Goal: Task Accomplishment & Management: Use online tool/utility

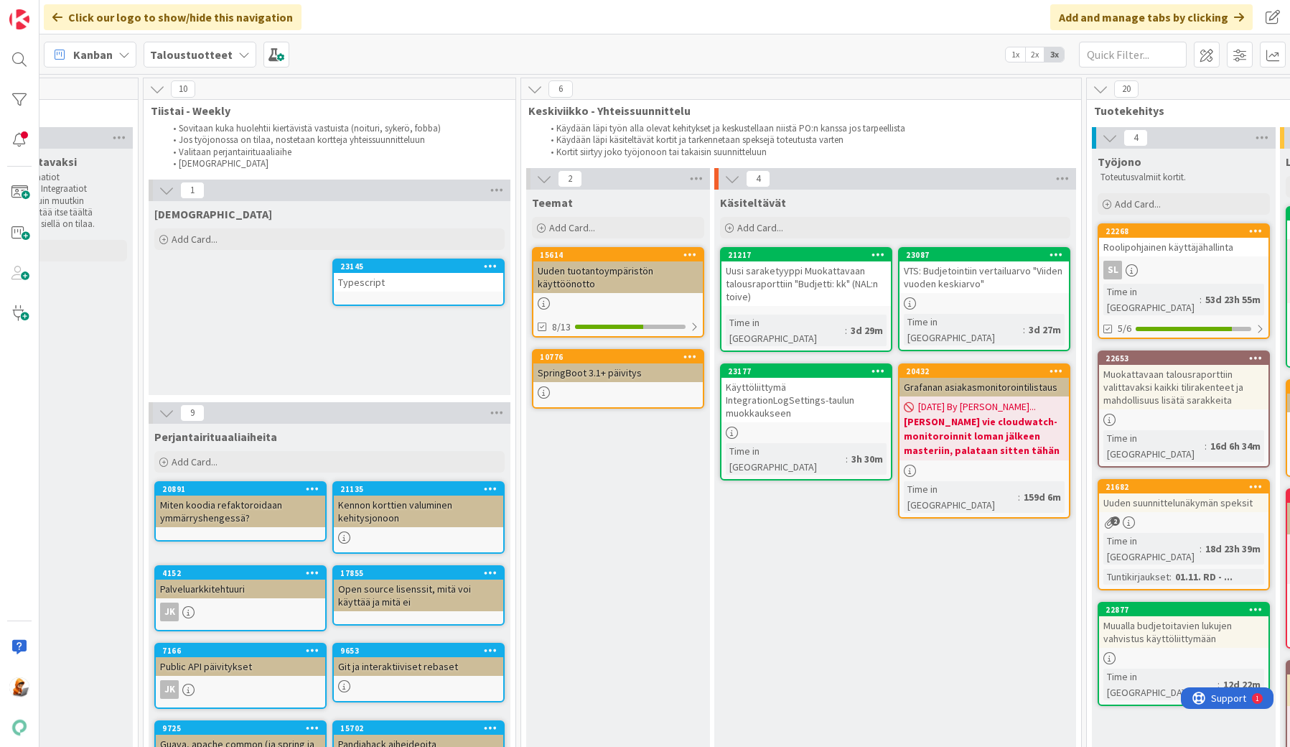
scroll to position [0, 704]
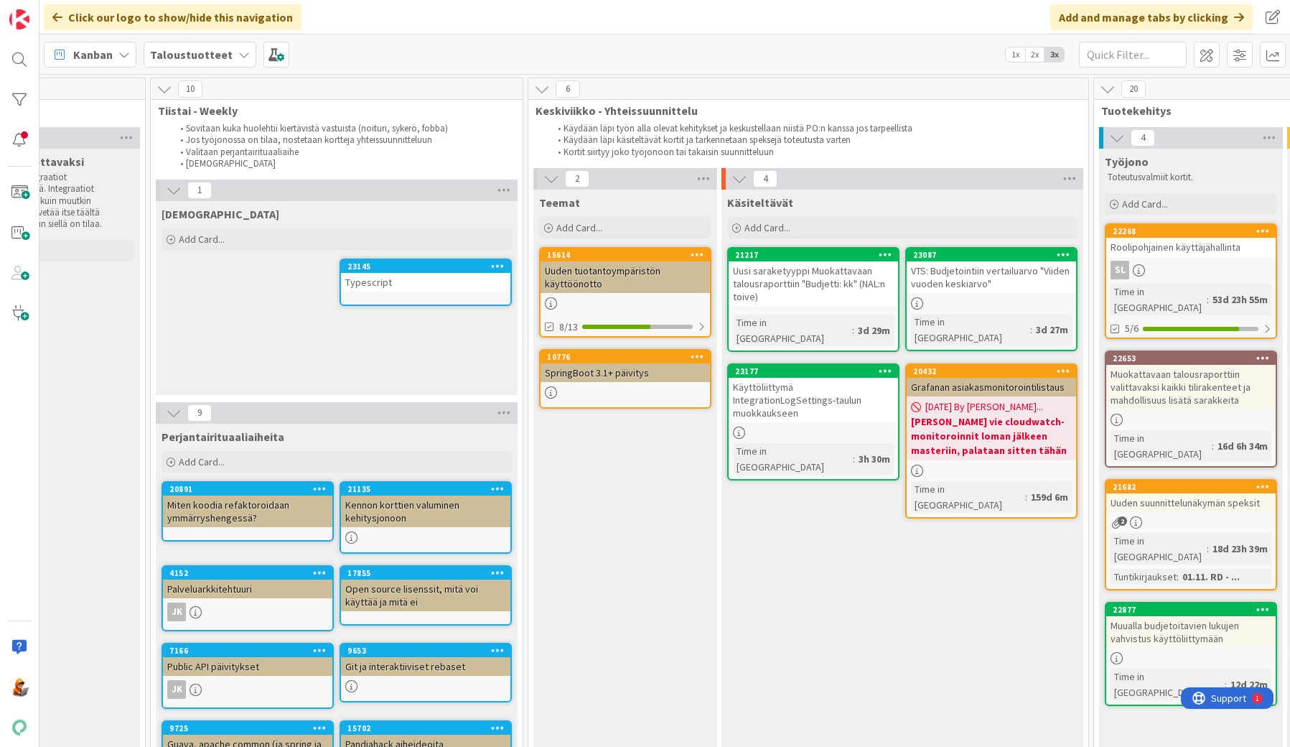
click at [381, 281] on div "Typescript" at bounding box center [425, 282] width 169 height 19
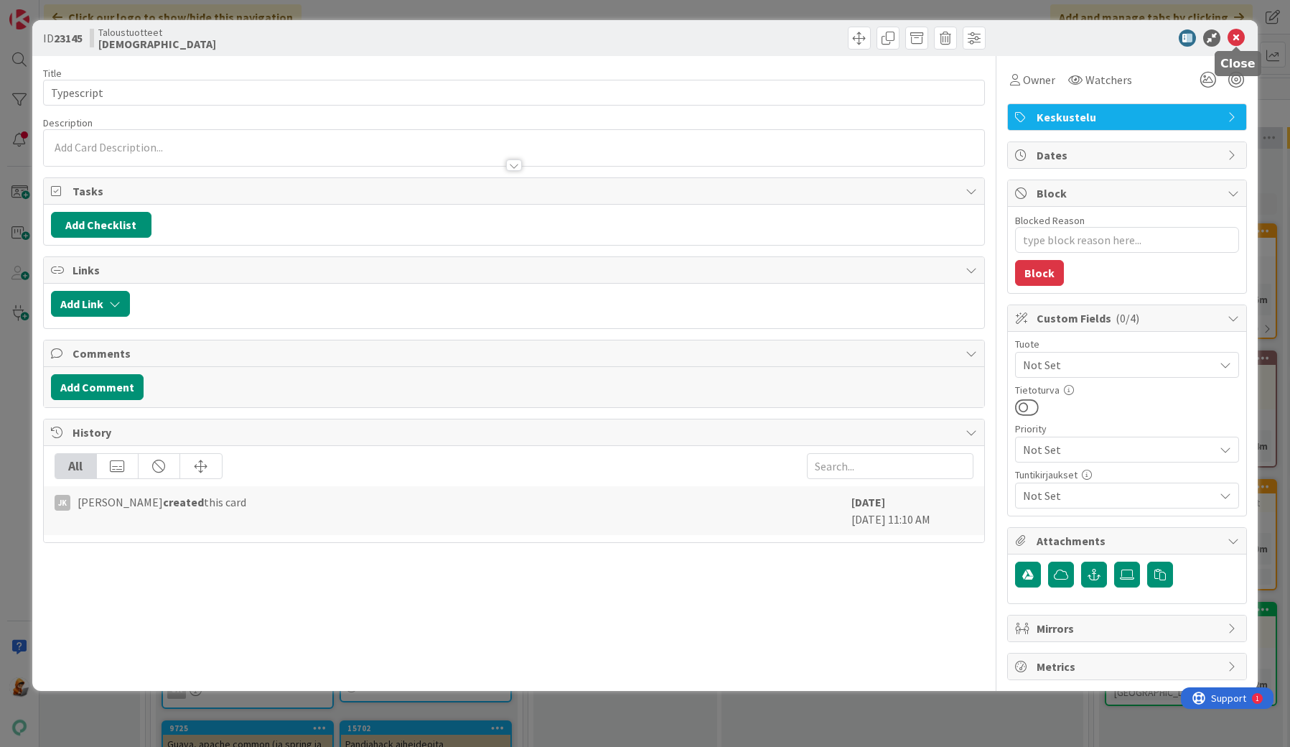
click at [1233, 37] on icon at bounding box center [1236, 37] width 17 height 17
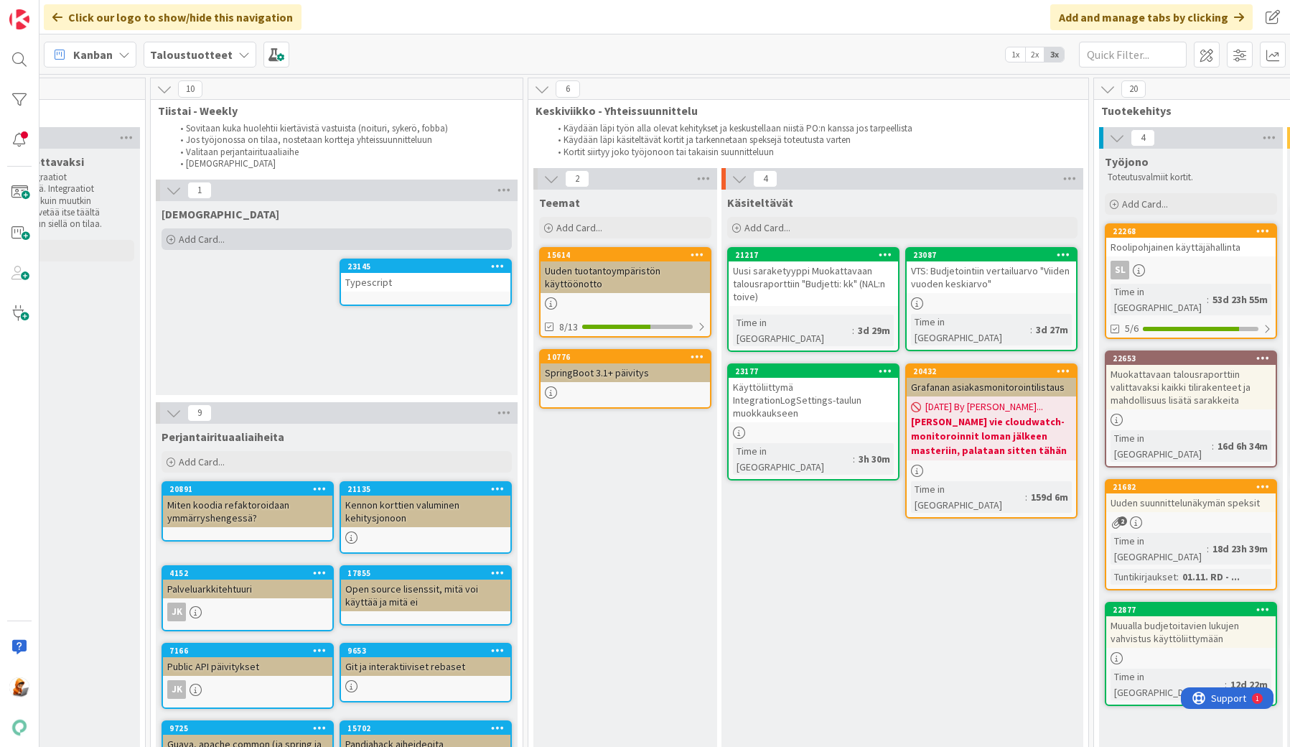
click at [186, 242] on span "Add Card..." at bounding box center [202, 239] width 46 height 13
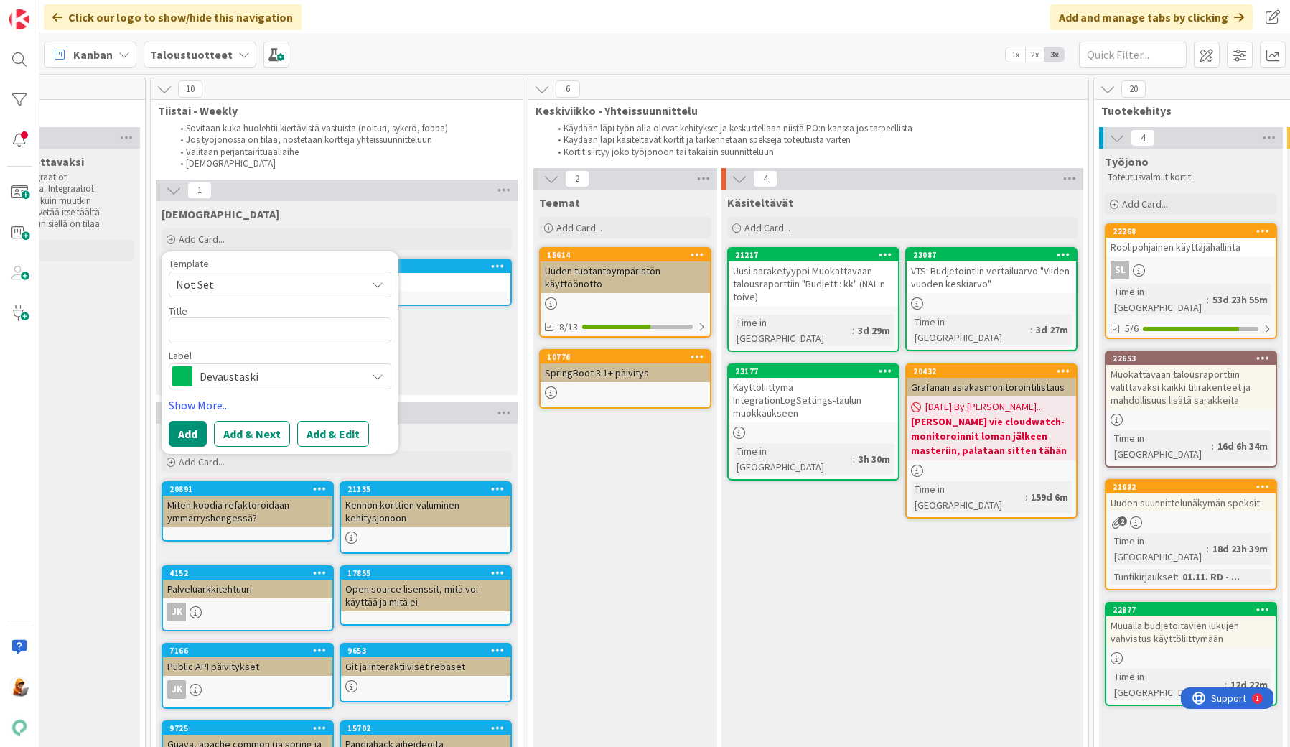
click at [231, 371] on span "Devaustaski" at bounding box center [279, 376] width 159 height 20
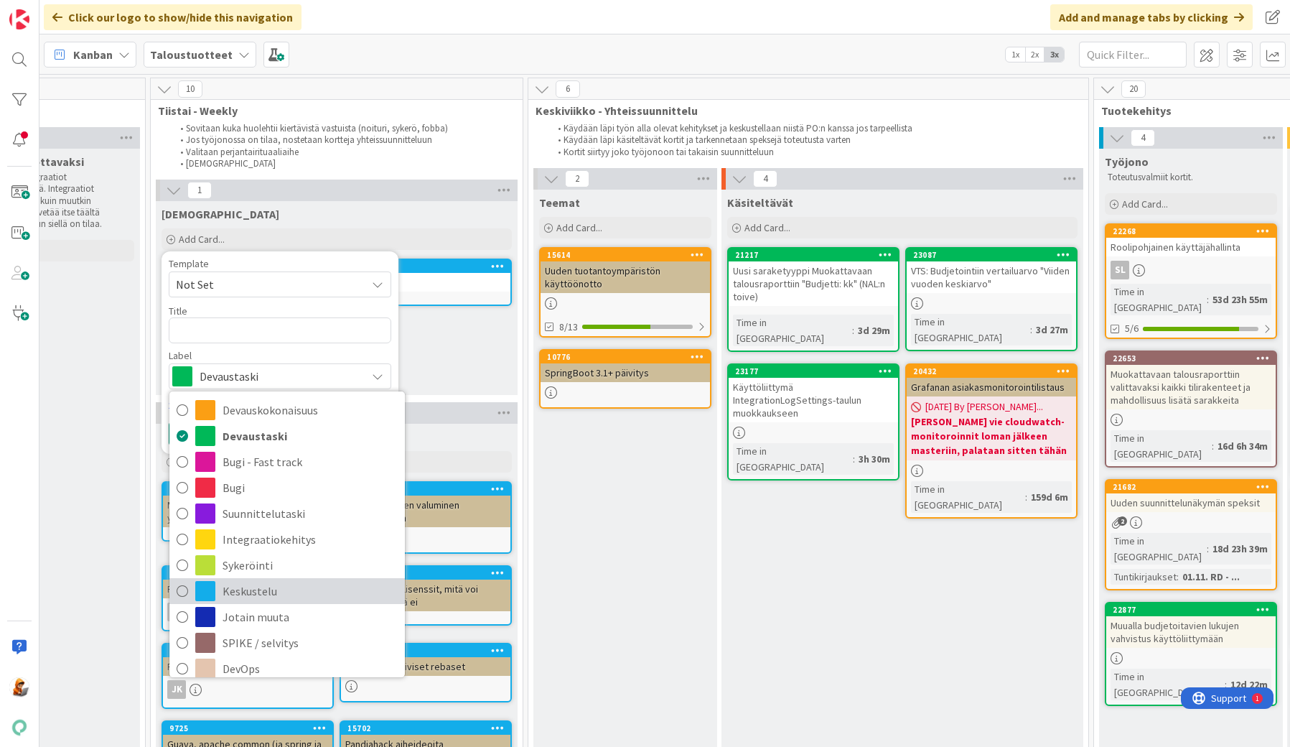
click at [243, 594] on span "Keskustelu" at bounding box center [310, 591] width 175 height 22
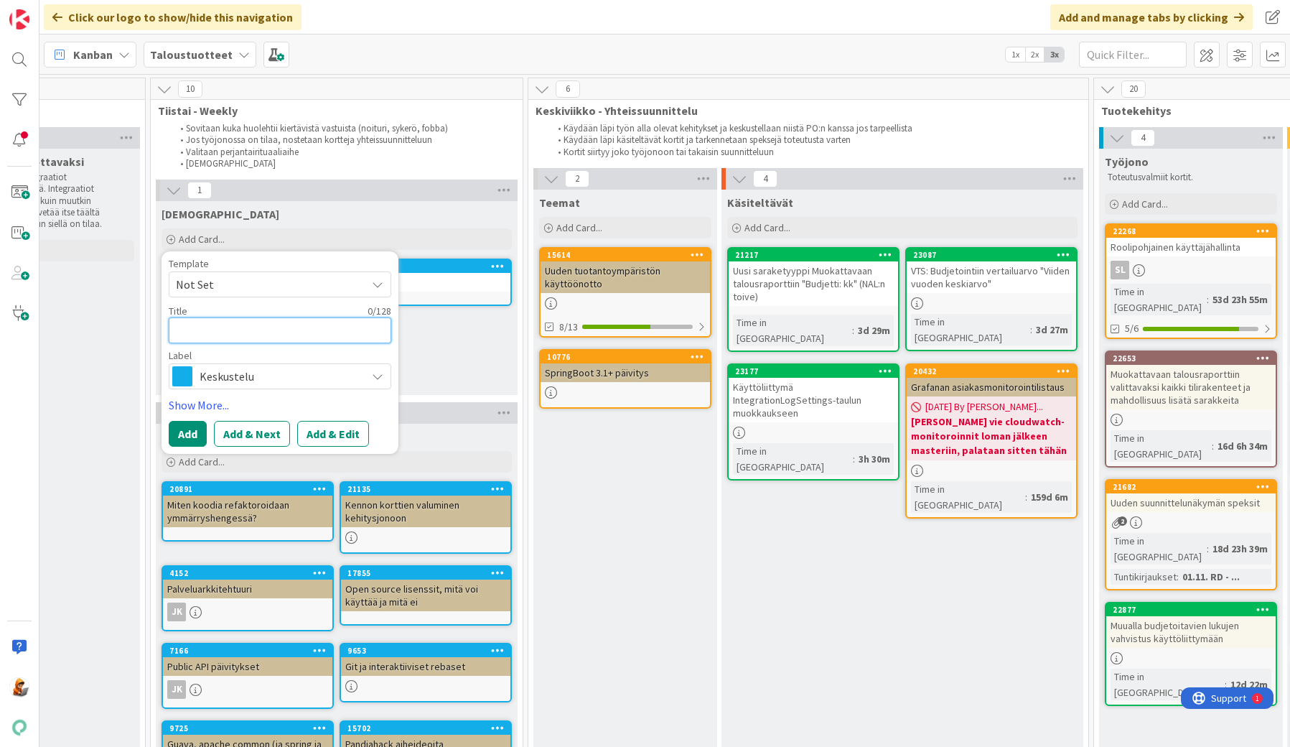
click at [234, 336] on textarea at bounding box center [280, 330] width 223 height 26
paste textarea "Raportin datahaku"
type textarea "x"
type textarea "Raportin datahaku"
type textarea "x"
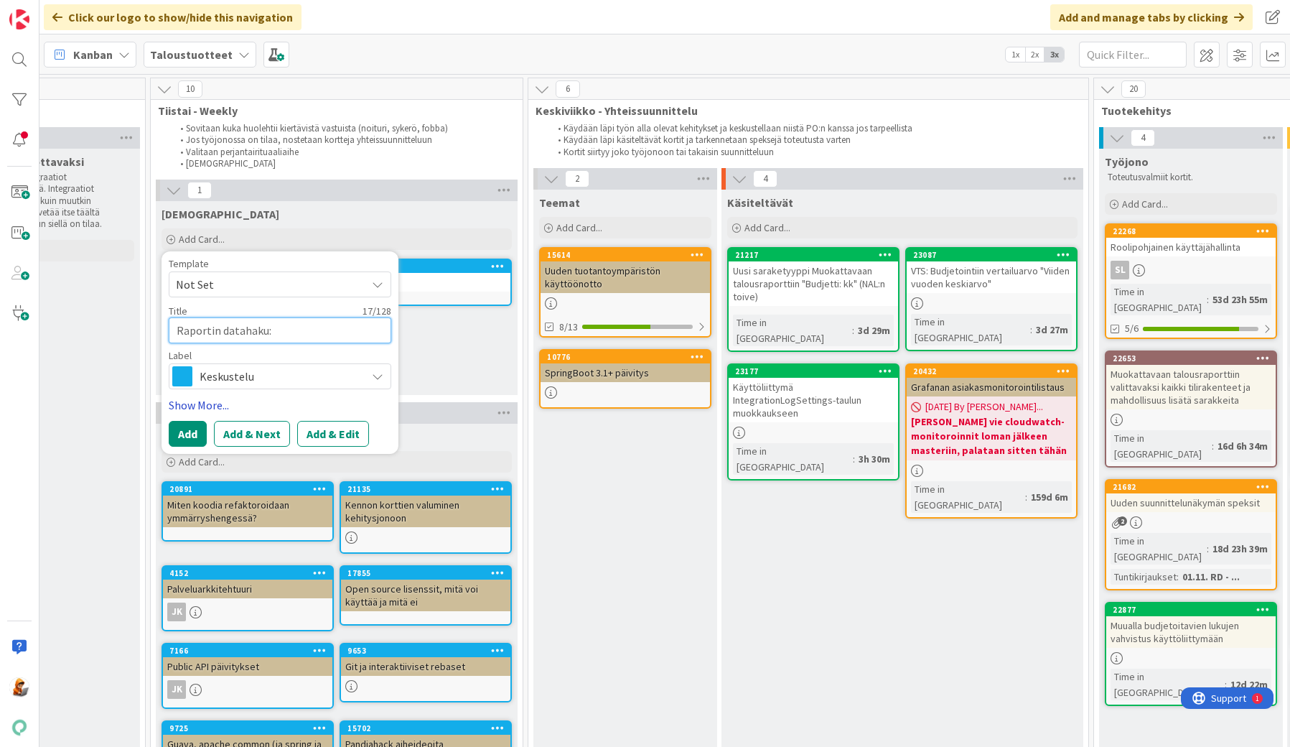
type textarea "Raportin datahaku:"
type textarea "x"
type textarea "Raportin datahaku: t"
type textarea "x"
type textarea "Raportin datahaku: ti"
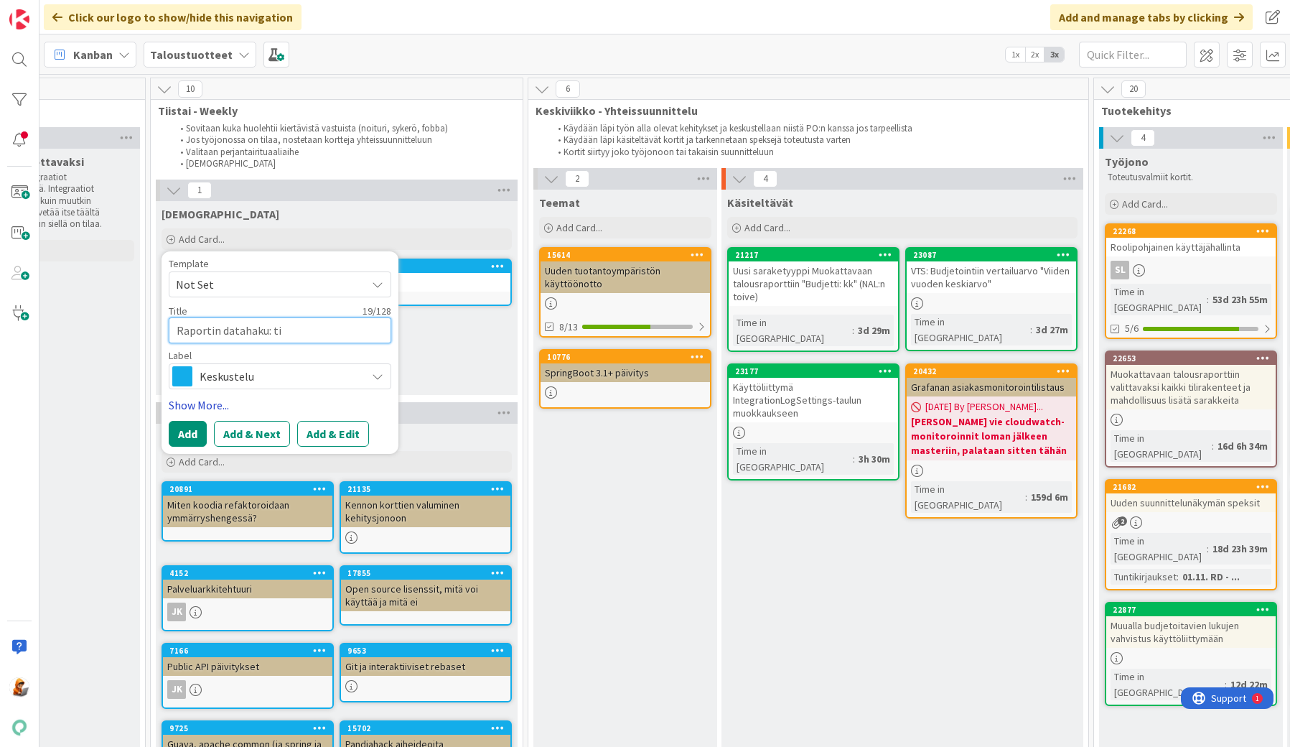
type textarea "x"
type textarea "Raportin datahaku: tie"
type textarea "x"
type textarea "Raportin datahaku: tiet"
type textarea "x"
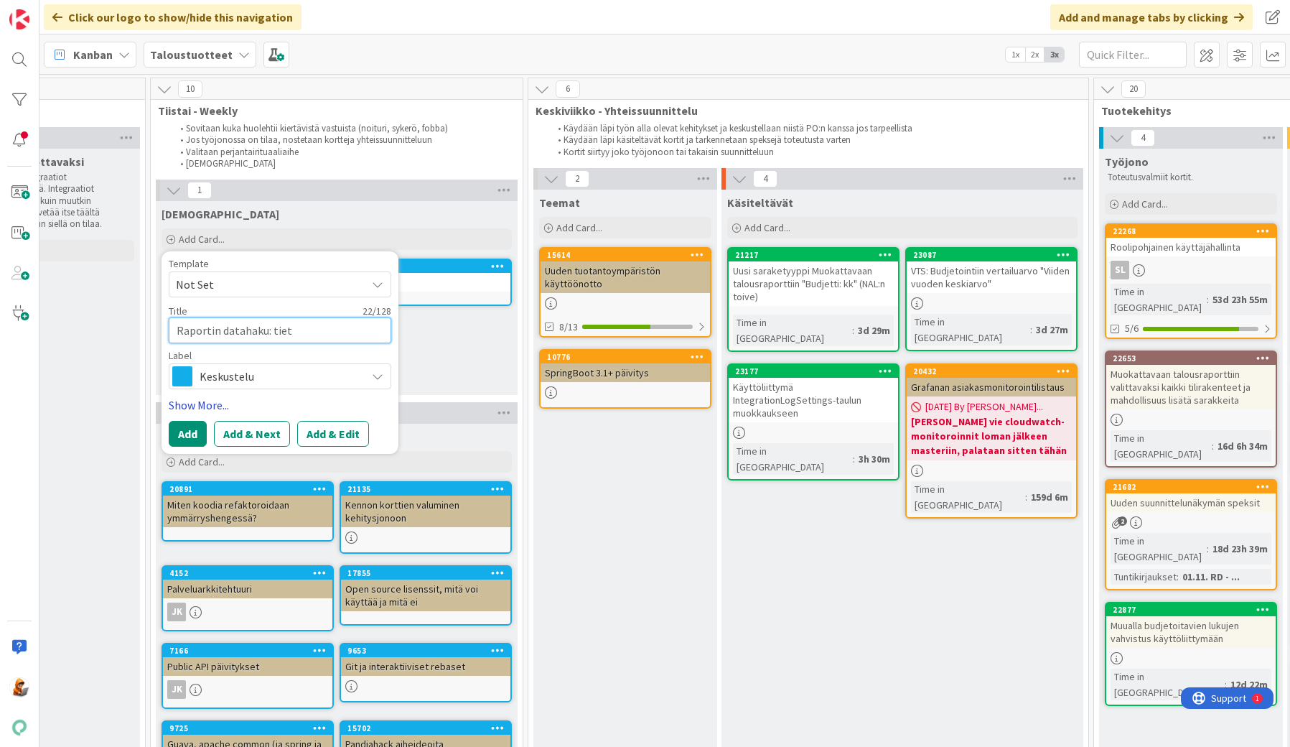
type textarea "Raportin datahaku: tieto"
type textarea "x"
type textarea "Raportin datahaku: tietok"
type textarea "x"
type textarea "Raportin datahaku: tietoka"
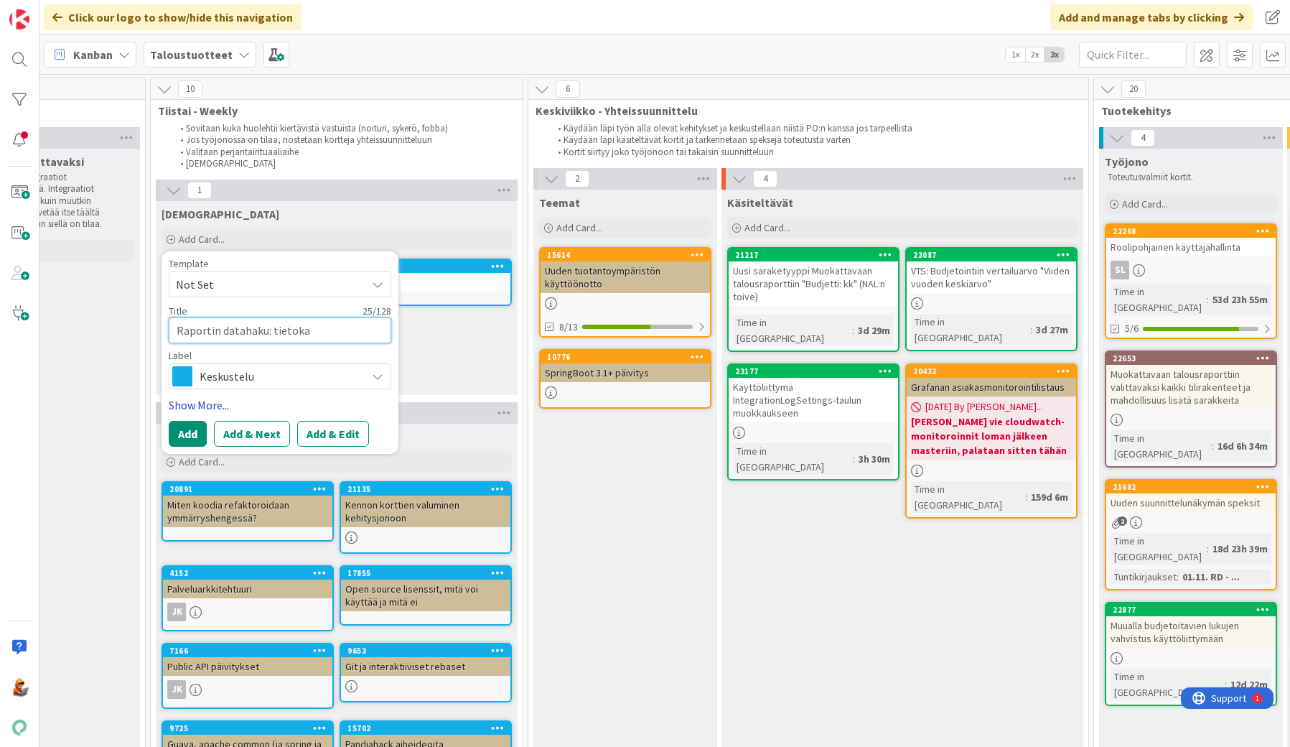
type textarea "x"
type textarea "Raportin datahaku: tietokan"
type textarea "x"
type textarea "Raportin datahaku: tietokant"
type textarea "x"
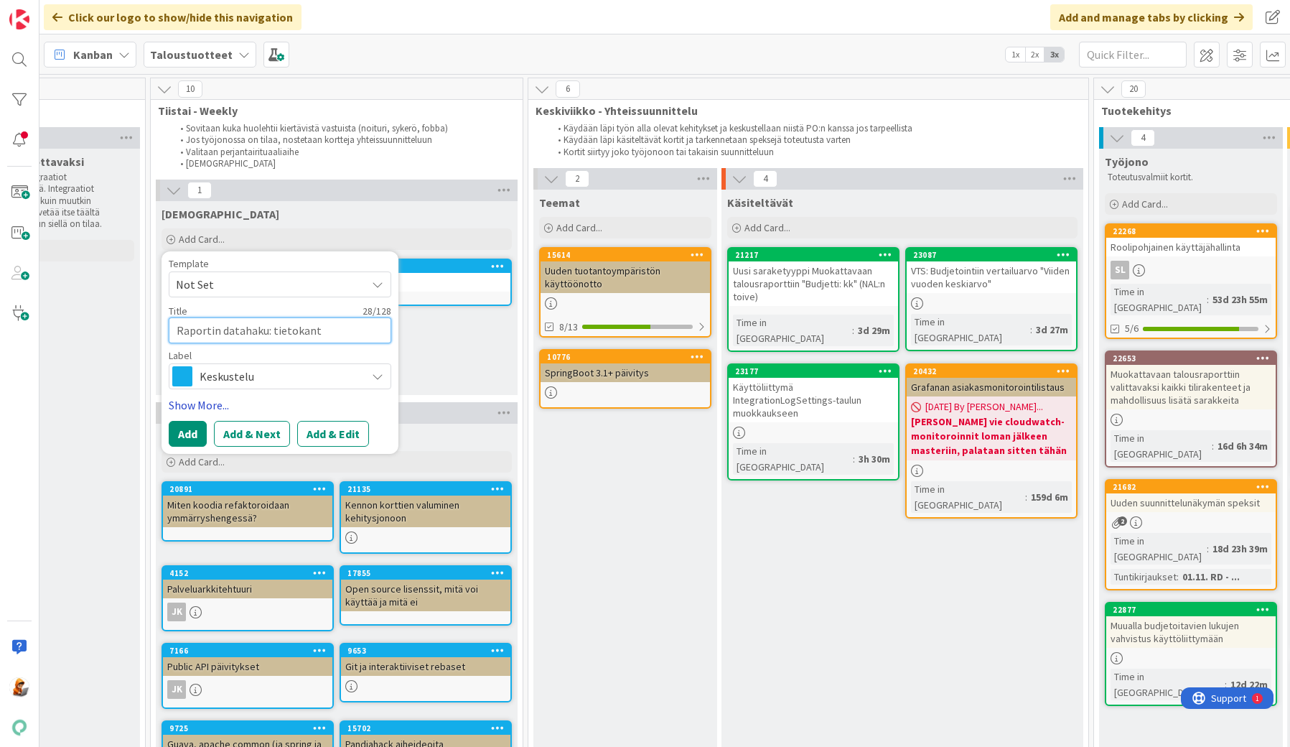
type textarea "Raportin datahaku: tietokanta"
type textarea "x"
type textarea "RRaportin datahaku: tietokanta"
type textarea "x"
type textarea "RiRaportin datahaku: tietokanta"
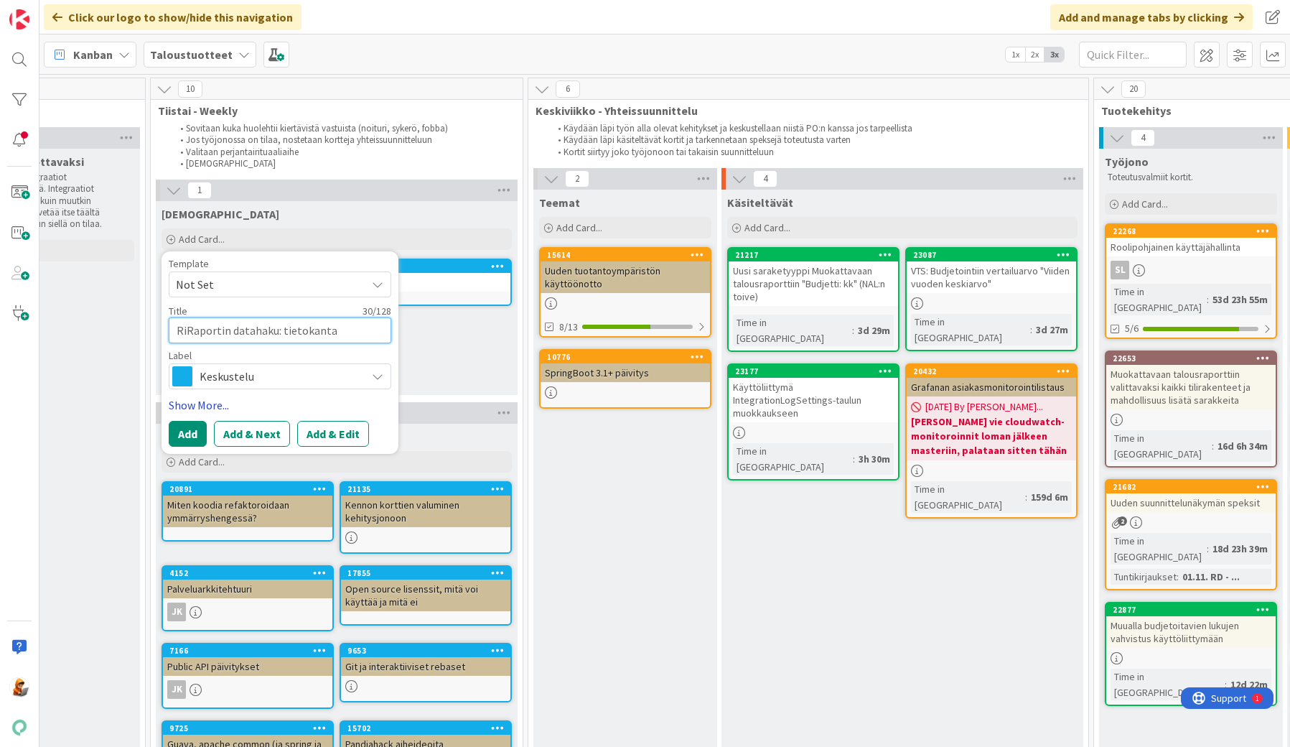
type textarea "x"
type textarea "RikRaportin datahaku: tietokanta"
type textarea "x"
type textarea "RikkRaportin datahaku: tietokanta"
type textarea "x"
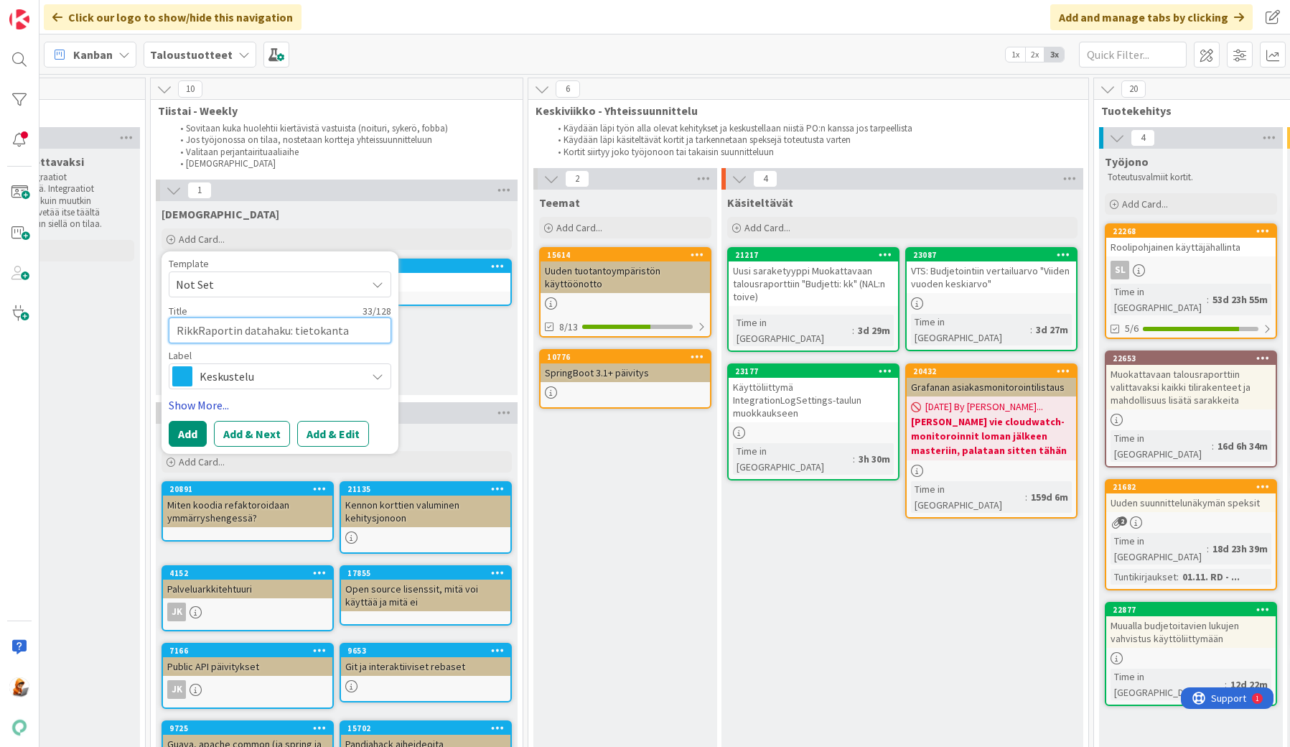
type textarea "RikkiRaportin datahaku: tietokanta"
type textarea "x"
type textarea "RikkiäRaportin datahaku: tietokanta"
type textarea "x"
type textarea "RikkiRaportin datahaku: tietokanta"
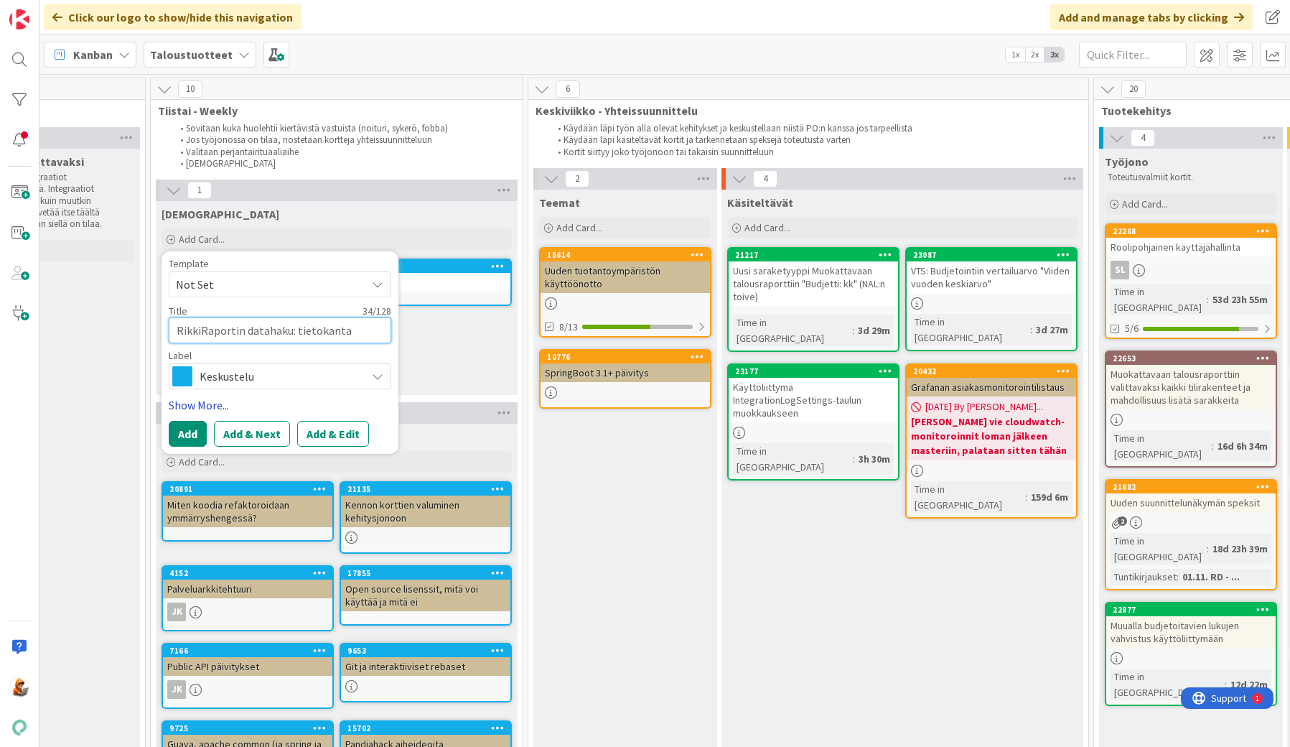
type textarea "x"
type textarea "RikkinRaportin datahaku: tietokanta"
type textarea "x"
type textarea "RikkinäRaportin datahaku: tietokanta"
type textarea "x"
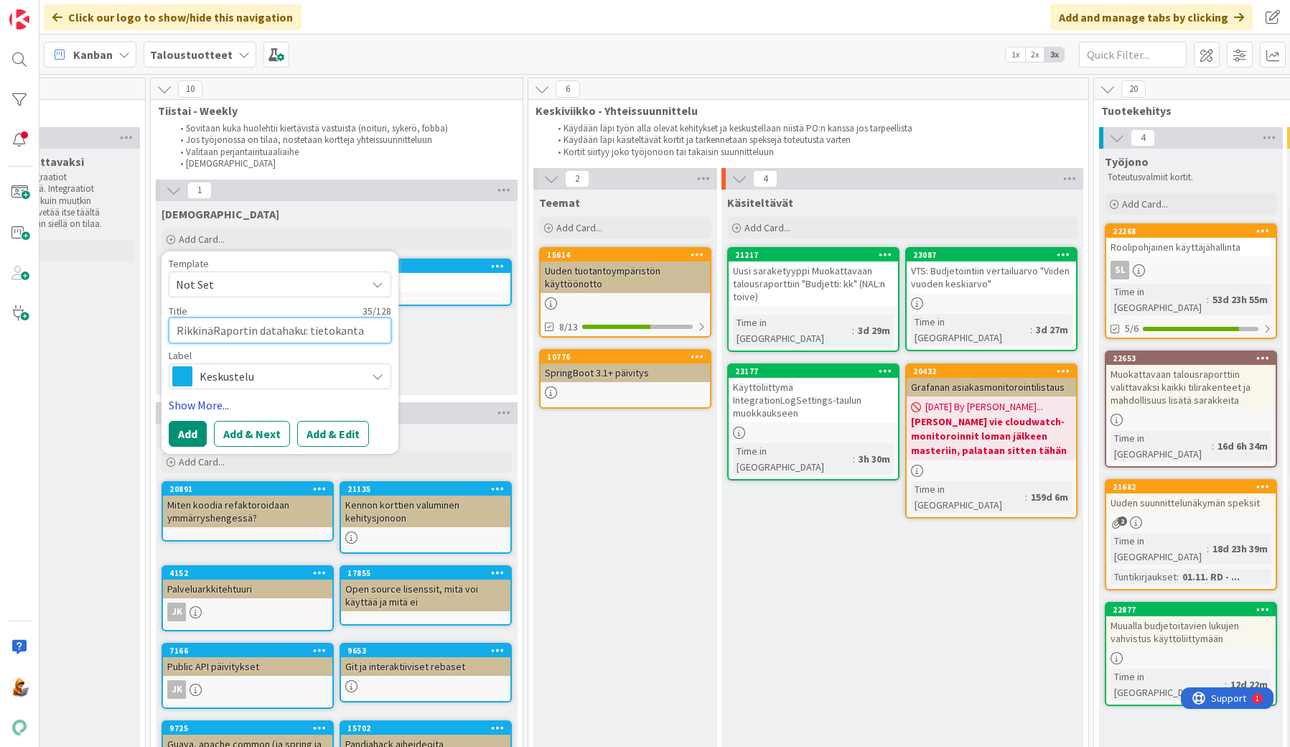
type textarea "RikkinäiRaportin datahaku: tietokanta"
type textarea "x"
type textarea "RikkinäinRaportin datahaku: tietokanta"
type textarea "x"
type textarea "RikkinäineRaportin datahaku: tietokanta"
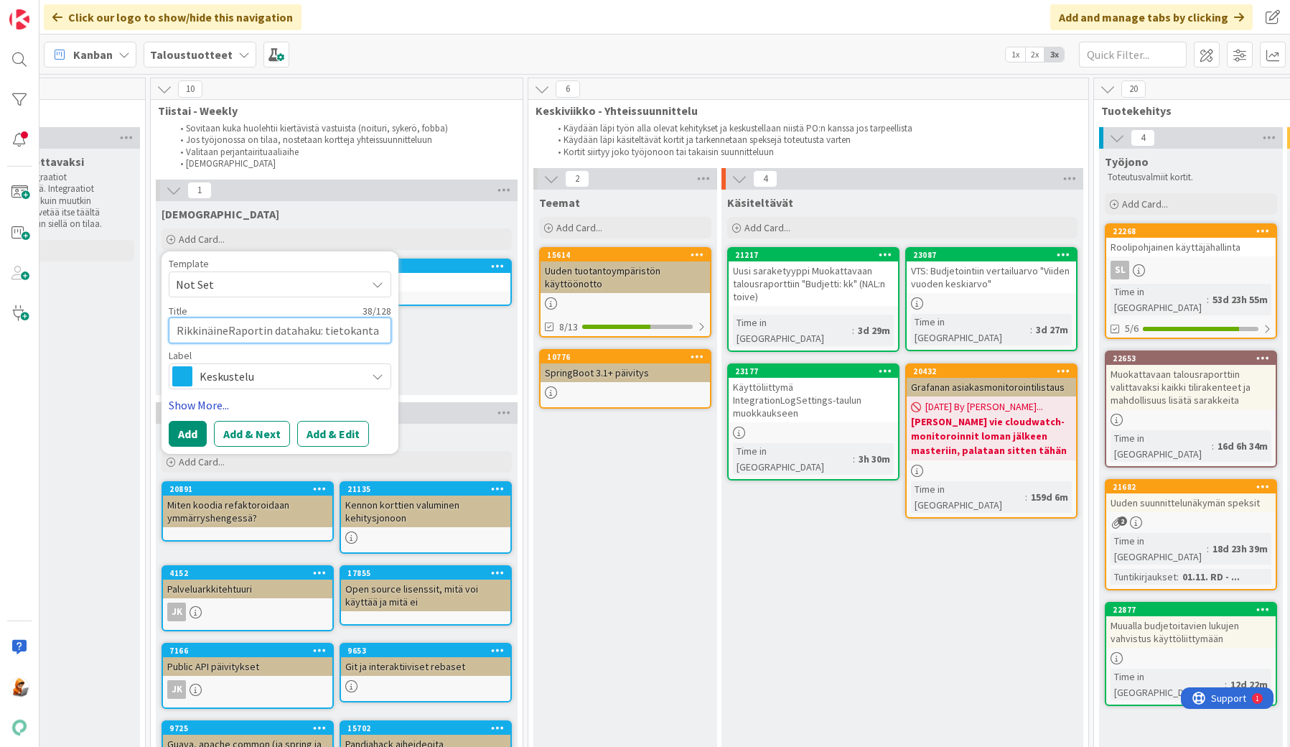
type textarea "x"
type textarea "RikkinäinenRaportin datahaku: tietokanta"
type textarea "x"
type textarea "Rikkinäinen Raportin datahaku: tietokanta"
type textarea "x"
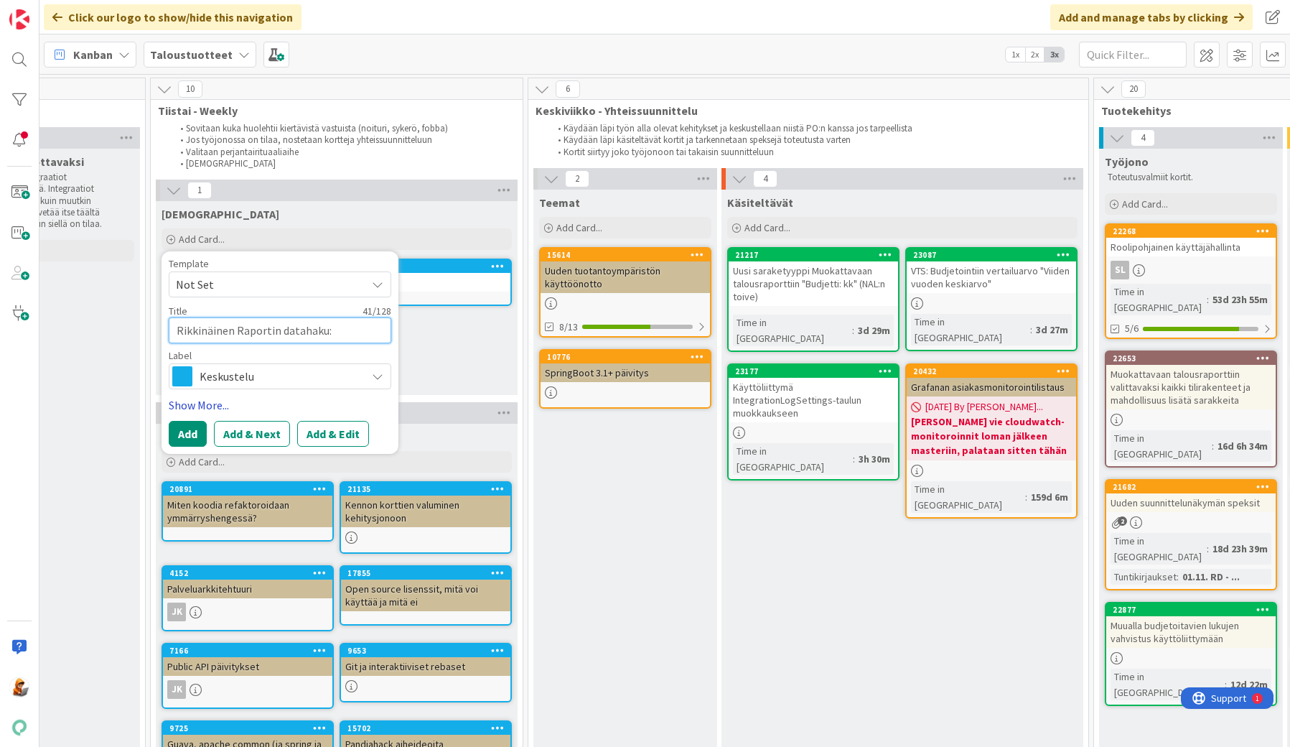
type textarea "Rikkinäinen "Raportin datahaku: tietokanta"
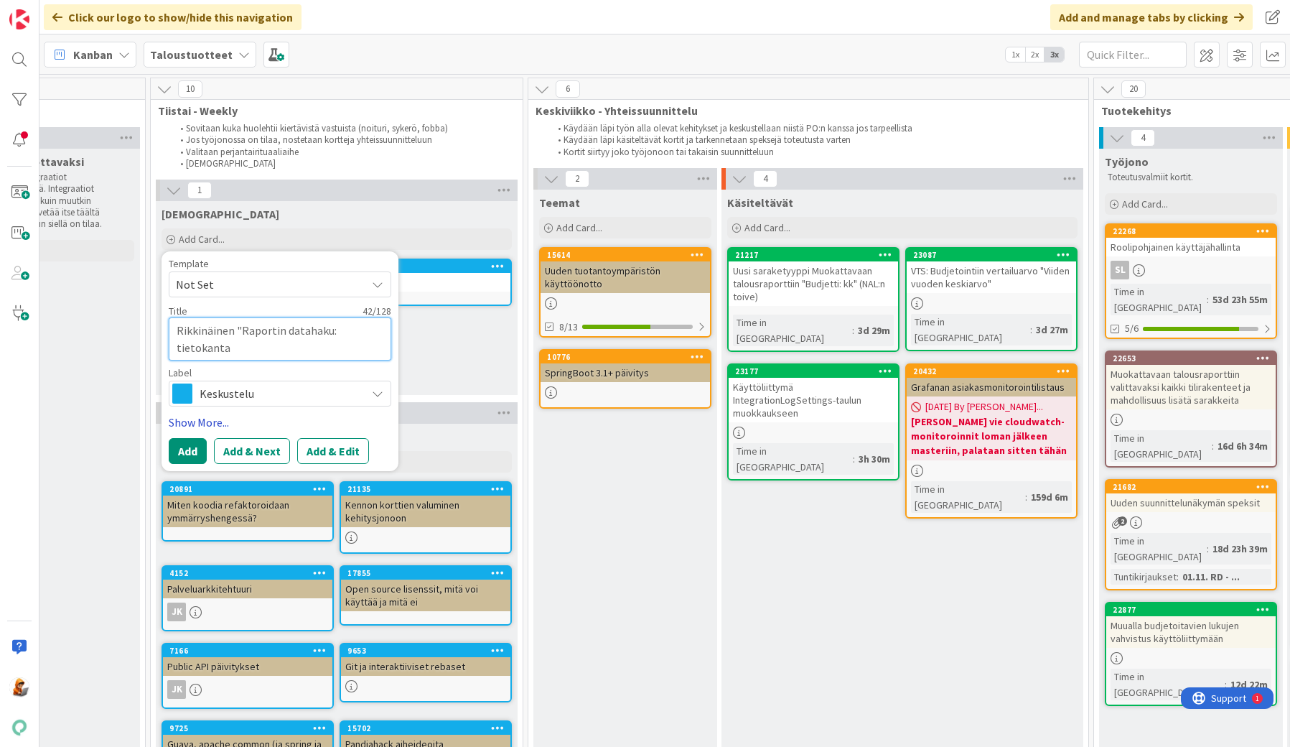
type textarea "x"
type textarea "Rikkinäinen "Raportin datahaku: tietokanta""
click at [197, 452] on button "Add" at bounding box center [188, 451] width 38 height 26
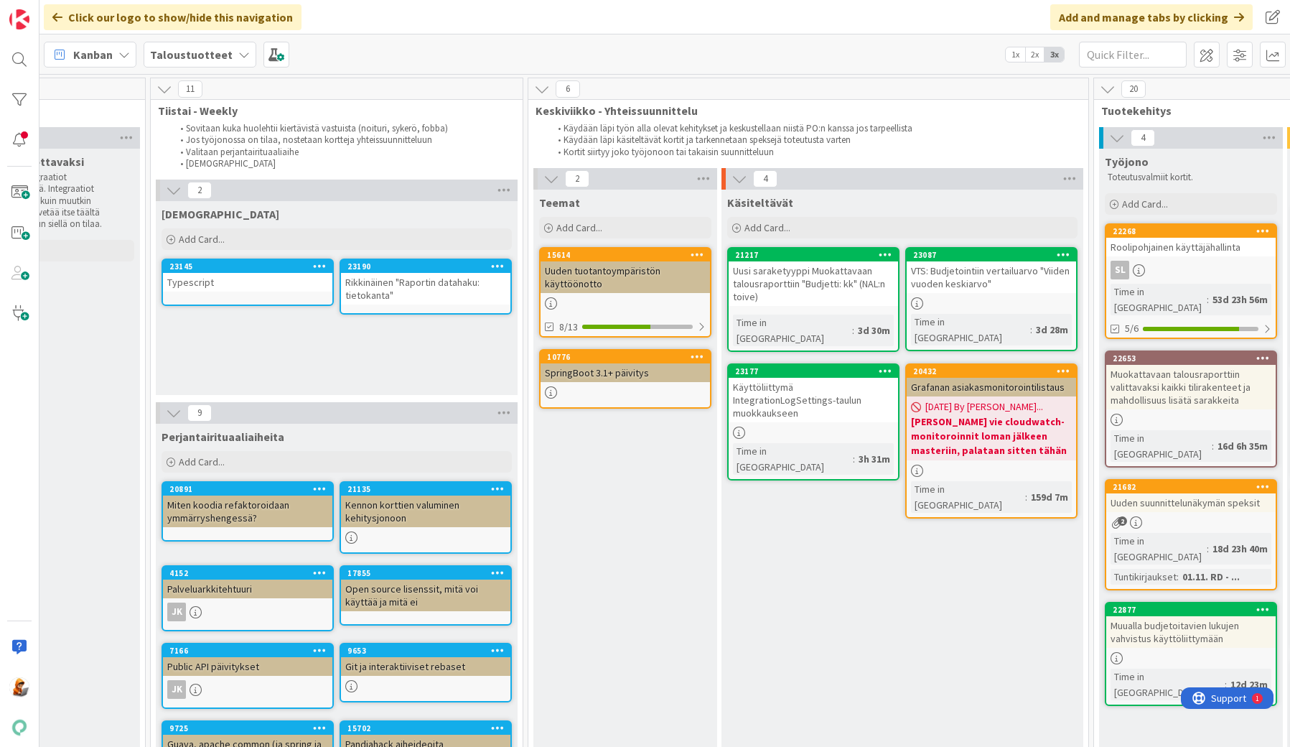
click at [402, 271] on div "23190" at bounding box center [429, 266] width 163 height 10
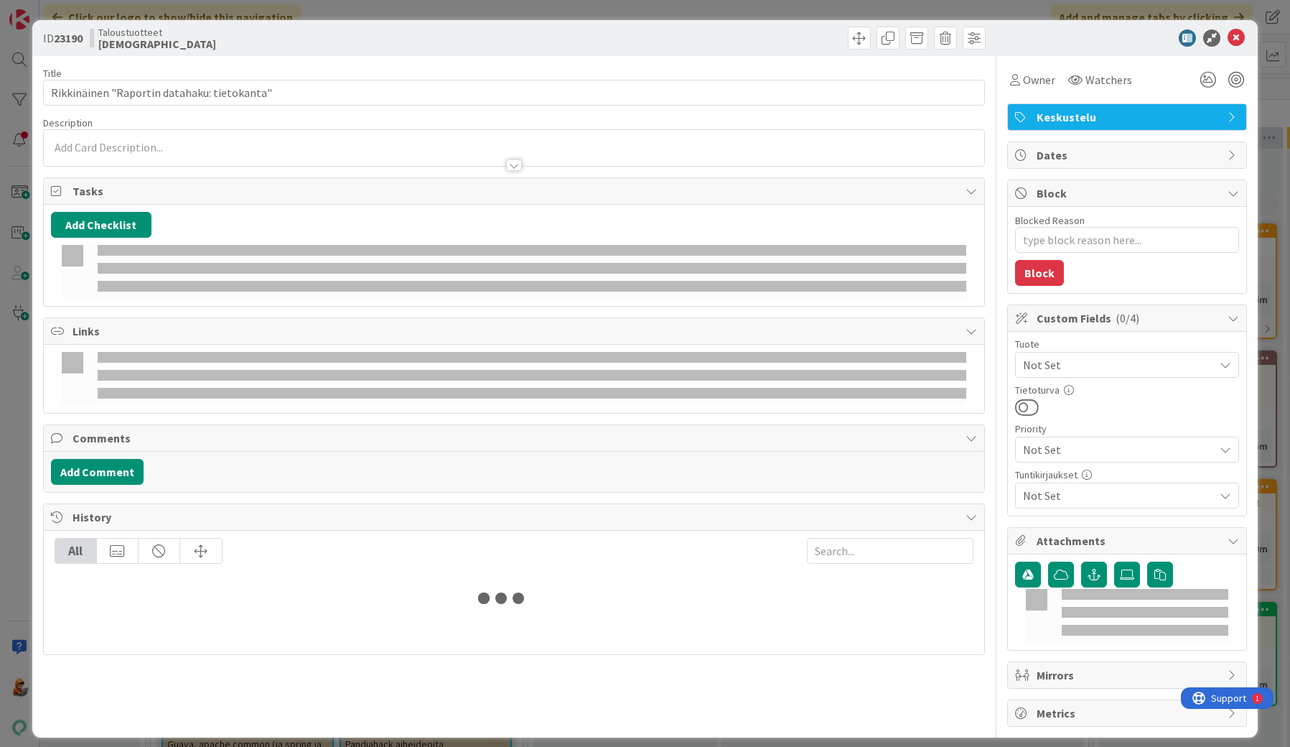
type textarea "x"
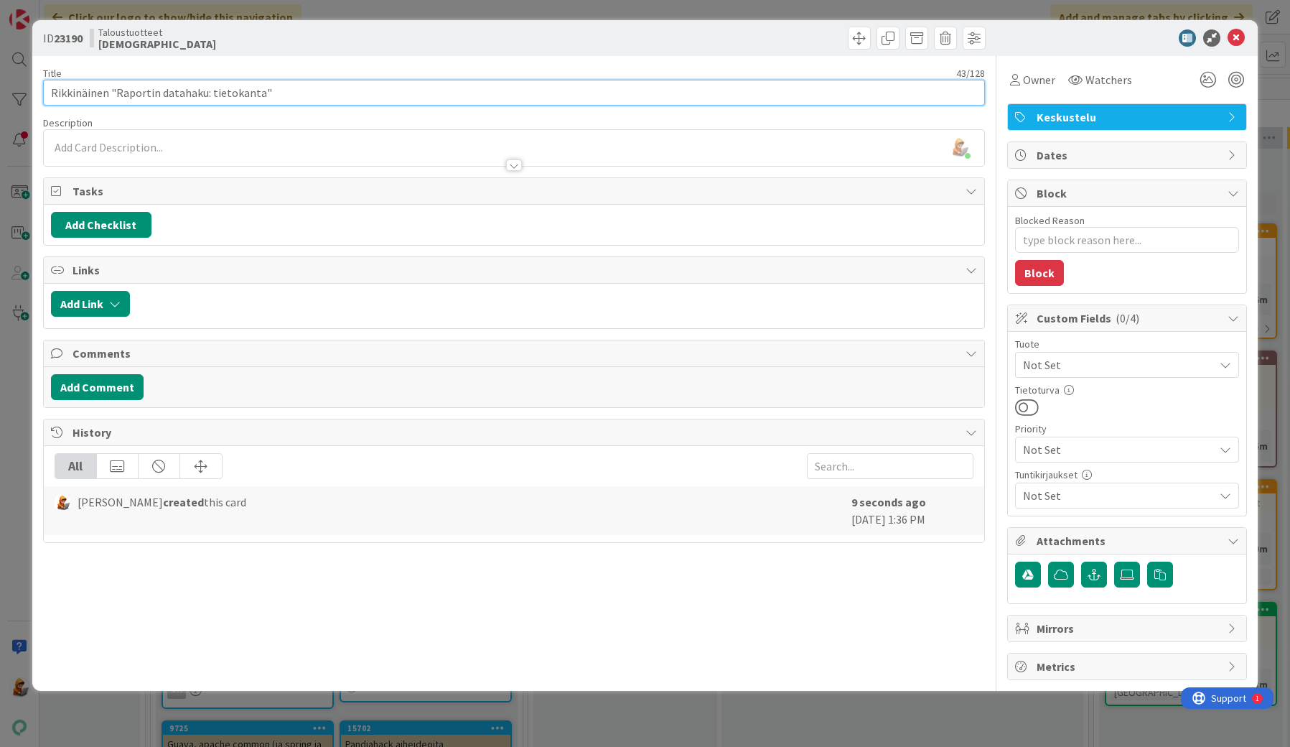
click at [516, 96] on input "Rikkinäinen "Raportin datahaku: tietokanta"" at bounding box center [514, 93] width 942 height 26
click at [1231, 37] on icon at bounding box center [1236, 37] width 17 height 17
